Goal: Task Accomplishment & Management: Complete application form

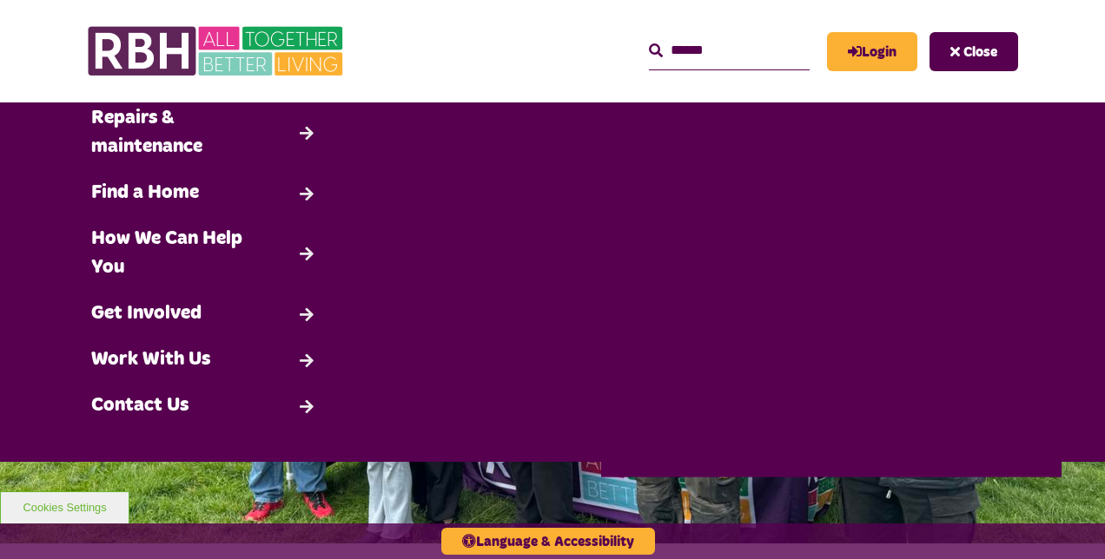
scroll to position [135, 0]
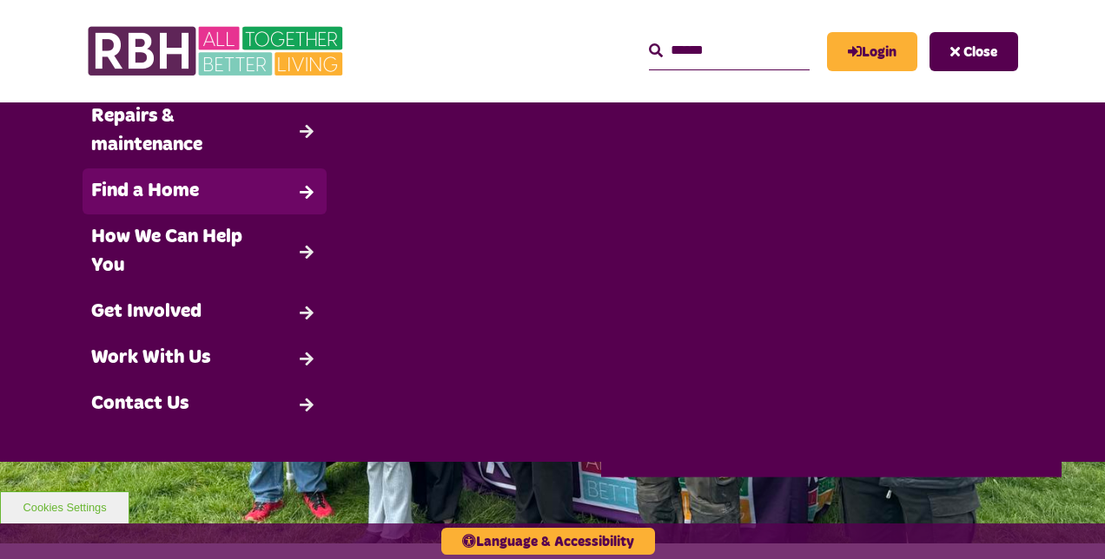
click at [155, 182] on link "Find a Home" at bounding box center [205, 192] width 244 height 46
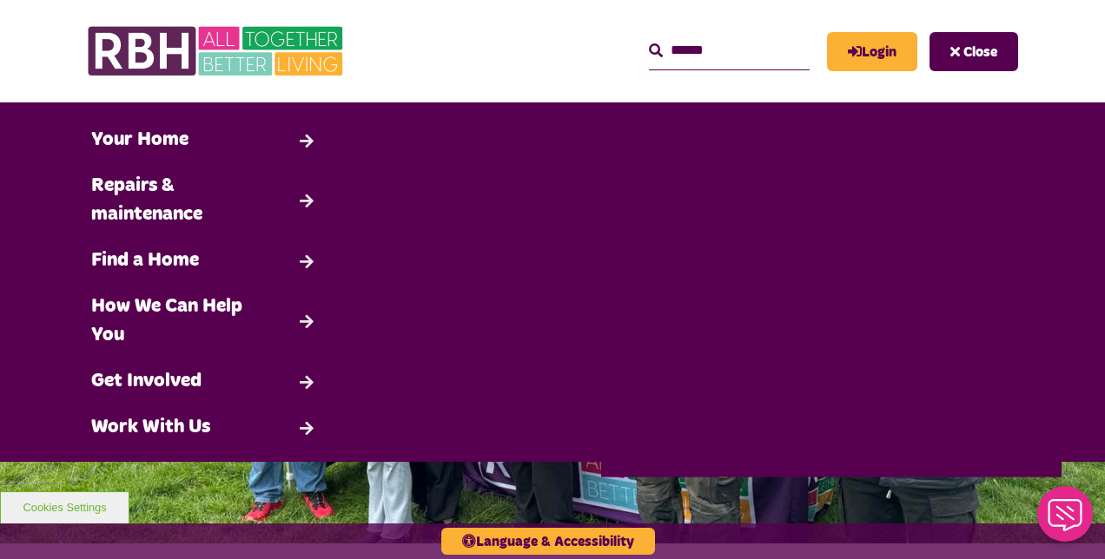
scroll to position [0, 0]
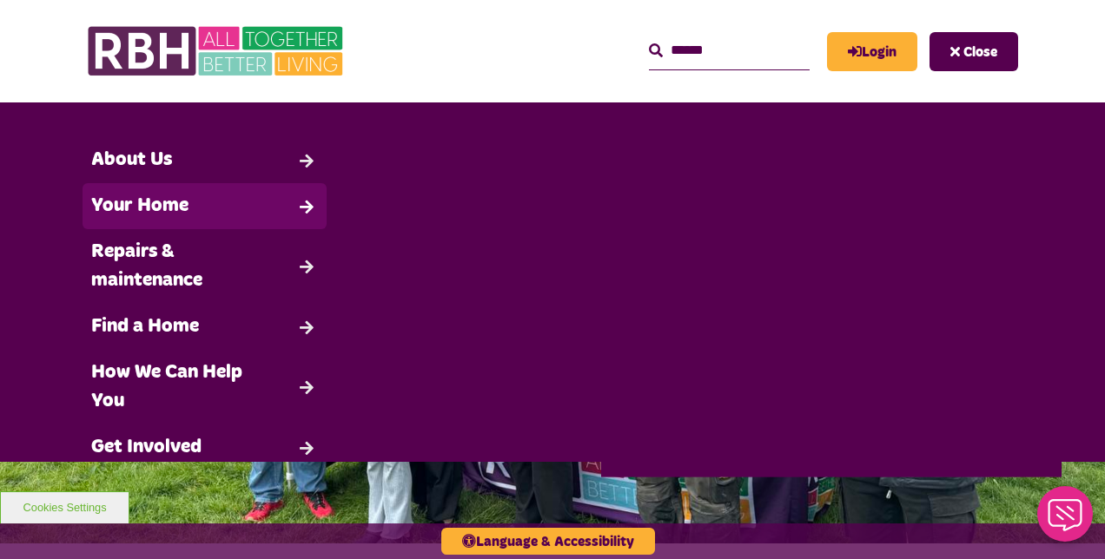
click at [188, 214] on link "Your Home" at bounding box center [205, 206] width 244 height 46
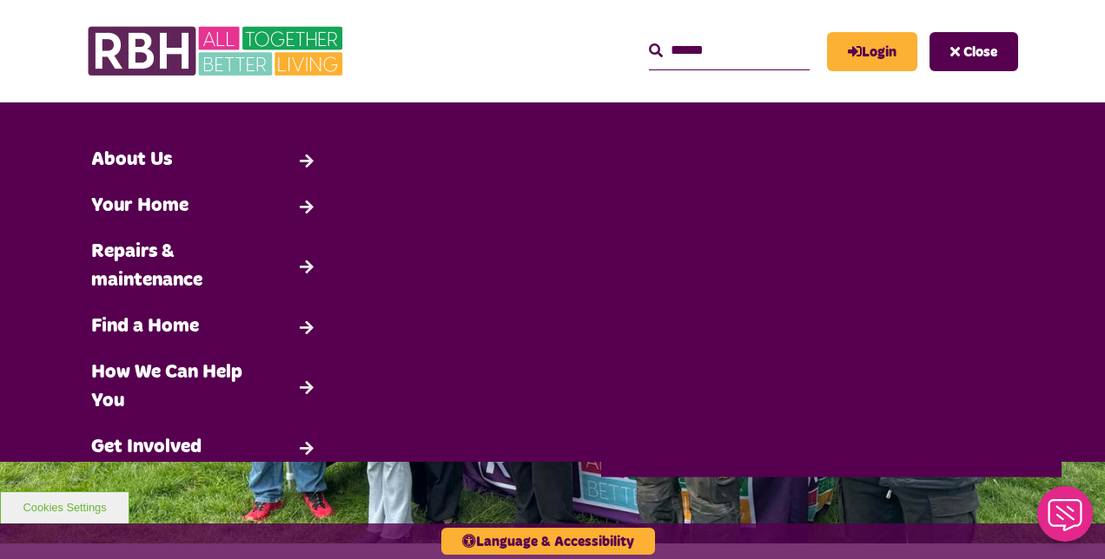
click at [659, 54] on input "Search" at bounding box center [729, 50] width 161 height 37
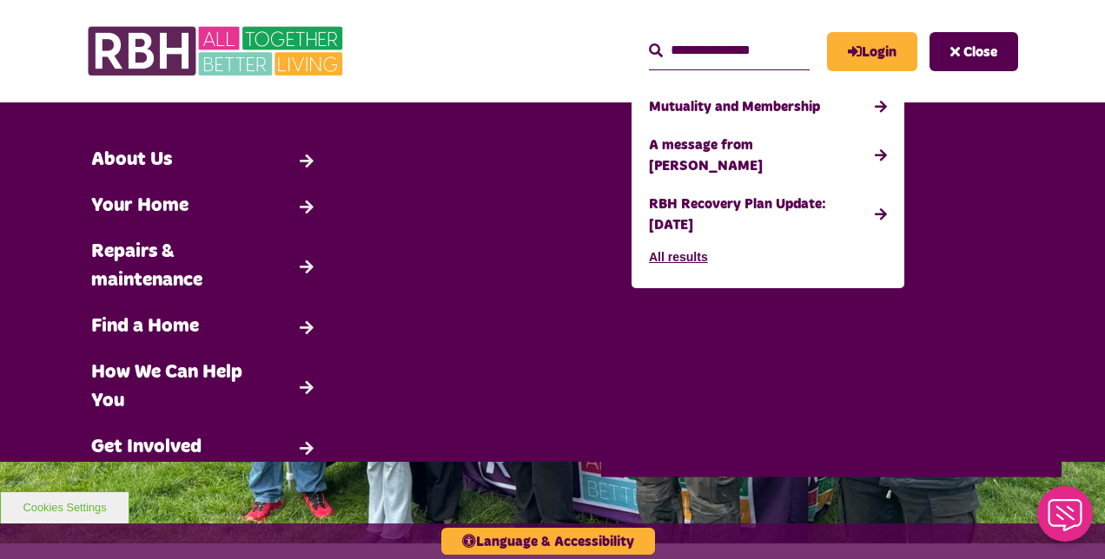
type input "**********"
click at [649, 41] on button "Search" at bounding box center [656, 51] width 14 height 21
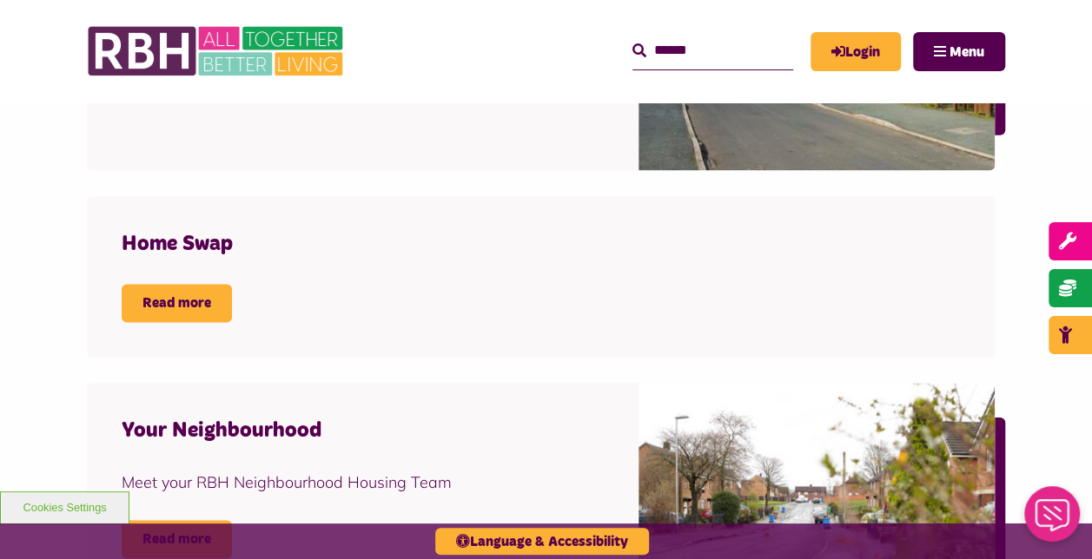
scroll to position [1042, 0]
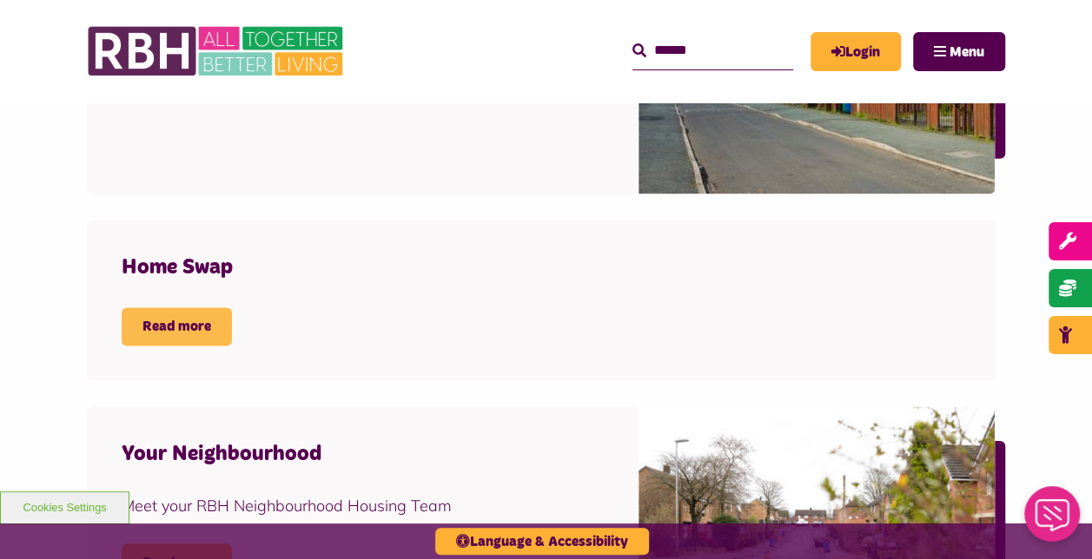
click at [204, 323] on link "Read more" at bounding box center [177, 326] width 110 height 38
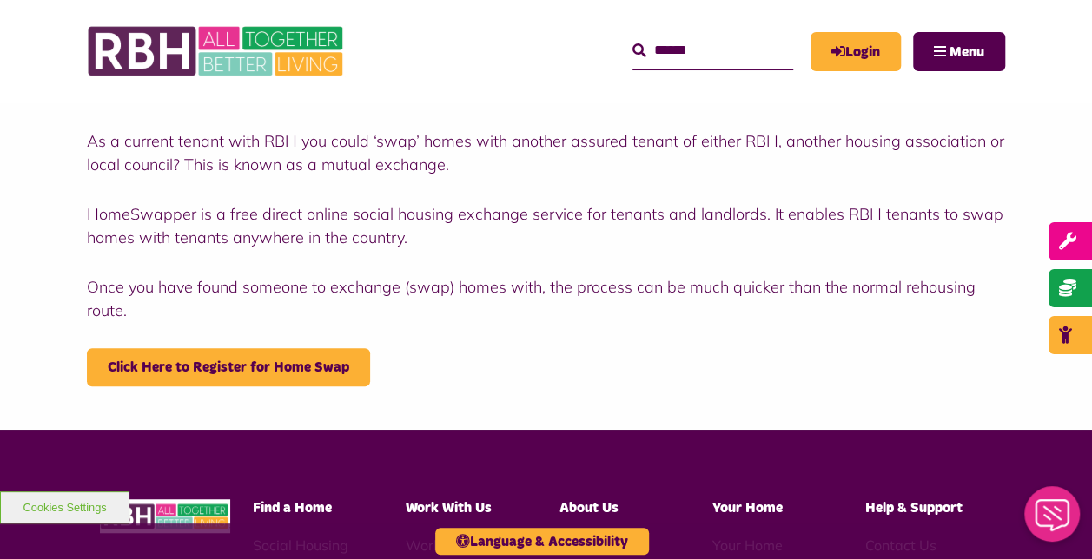
scroll to position [347, 0]
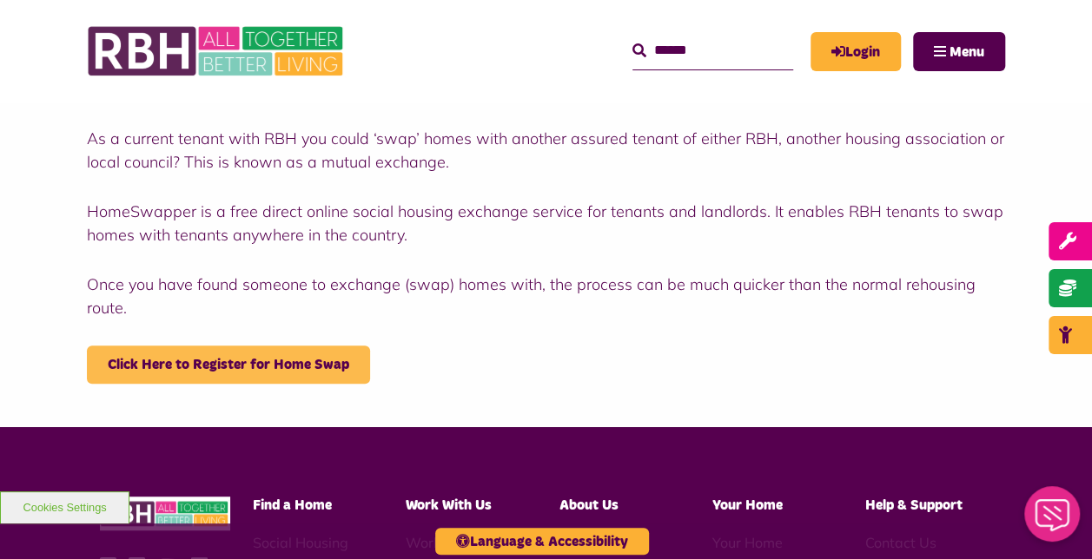
click at [224, 352] on link "Click Here to Register for Home Swap" at bounding box center [228, 365] width 283 height 38
